Goal: Task Accomplishment & Management: Use online tool/utility

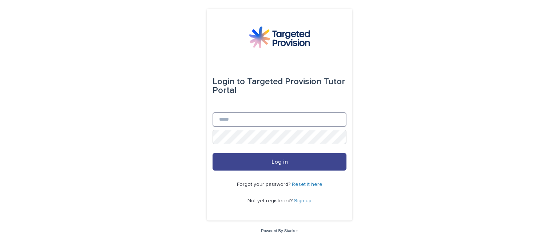
type input "**********"
click at [312, 161] on button "Log in" at bounding box center [280, 161] width 134 height 17
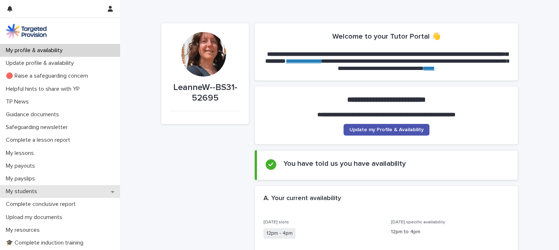
click at [69, 195] on div "My students" at bounding box center [60, 191] width 120 height 13
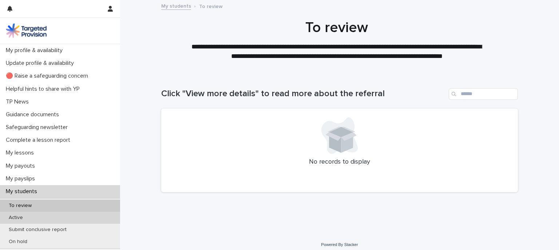
click at [62, 217] on div "Active" at bounding box center [60, 218] width 120 height 12
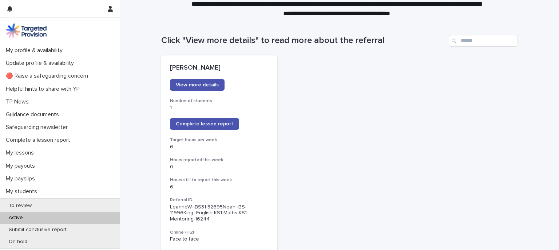
scroll to position [47, 0]
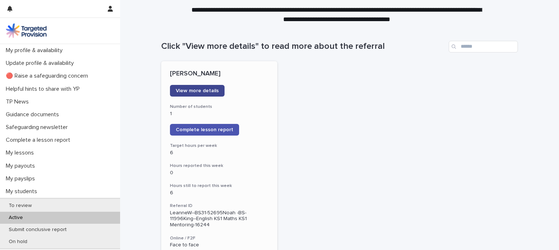
click at [201, 86] on link "View more details" at bounding box center [197, 91] width 55 height 12
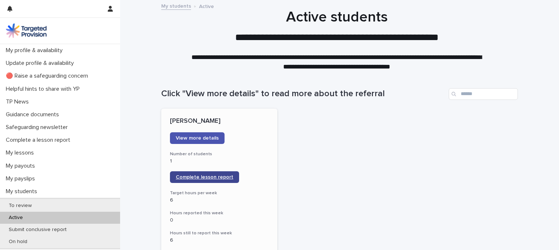
click at [185, 177] on span "Complete lesson report" at bounding box center [205, 176] width 58 height 5
